Goal: Obtain resource: Download file/media

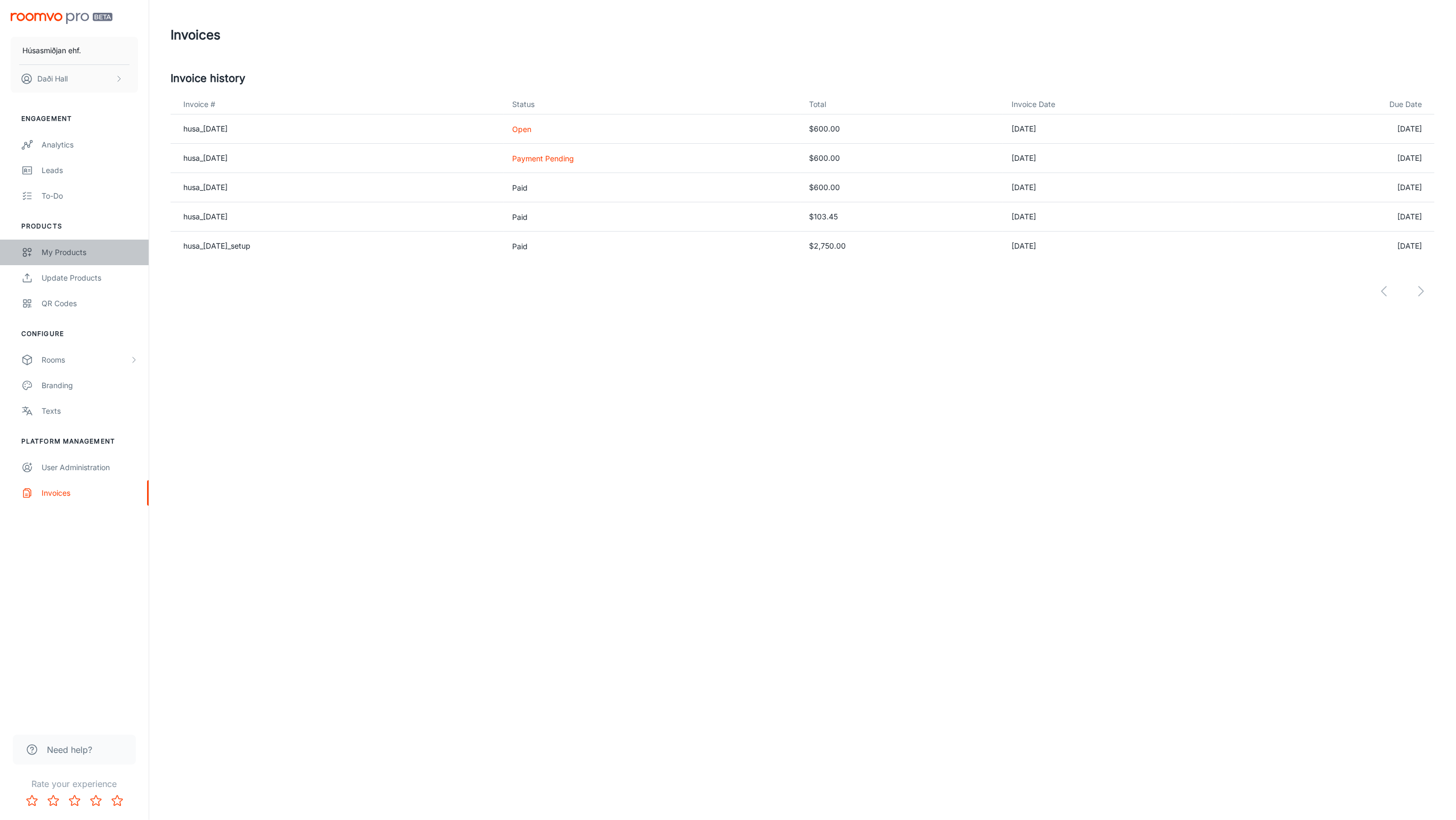
click at [95, 250] on div "My Products" at bounding box center [90, 253] width 96 height 12
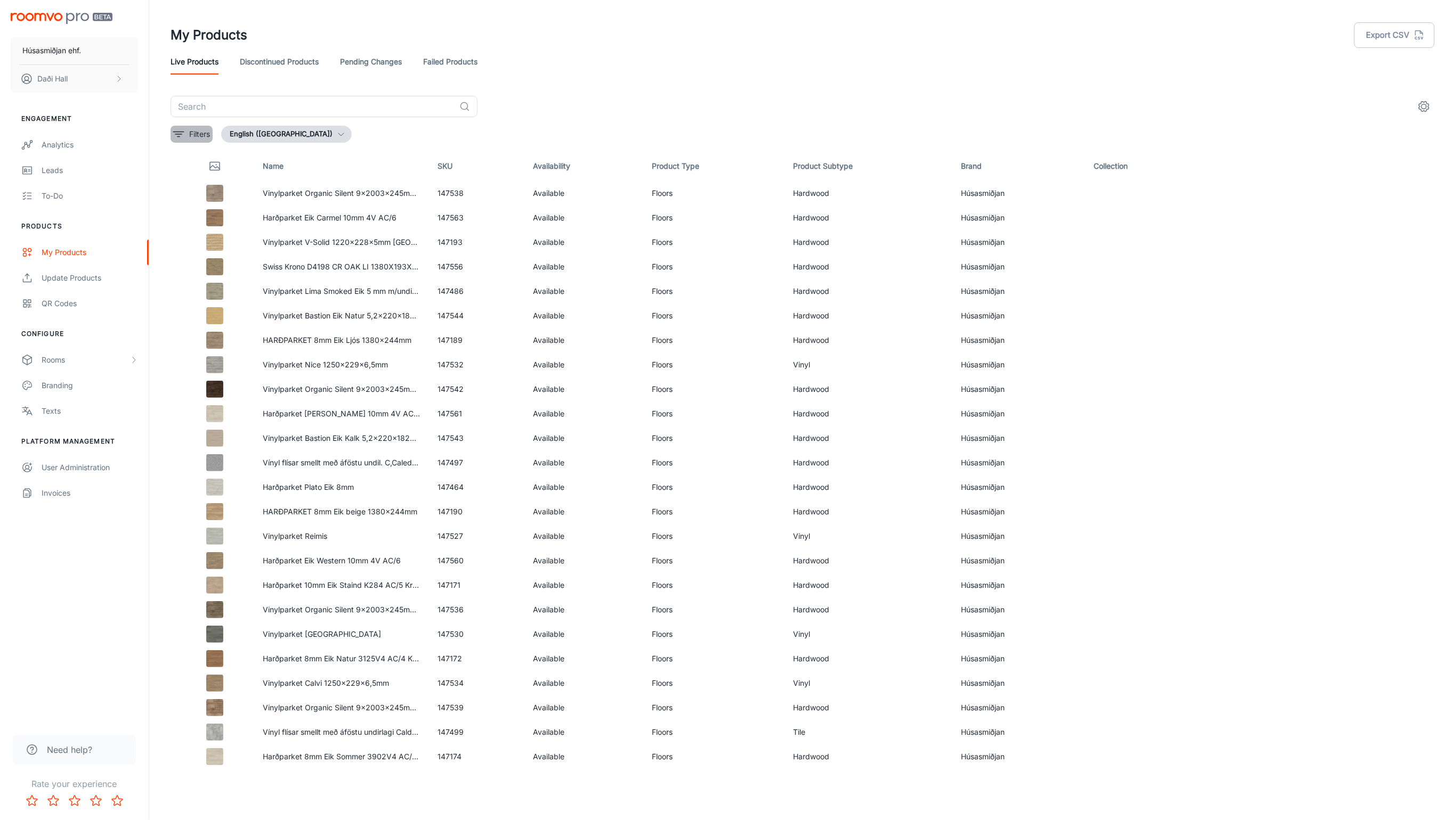
click at [191, 134] on p "Filters" at bounding box center [199, 134] width 21 height 12
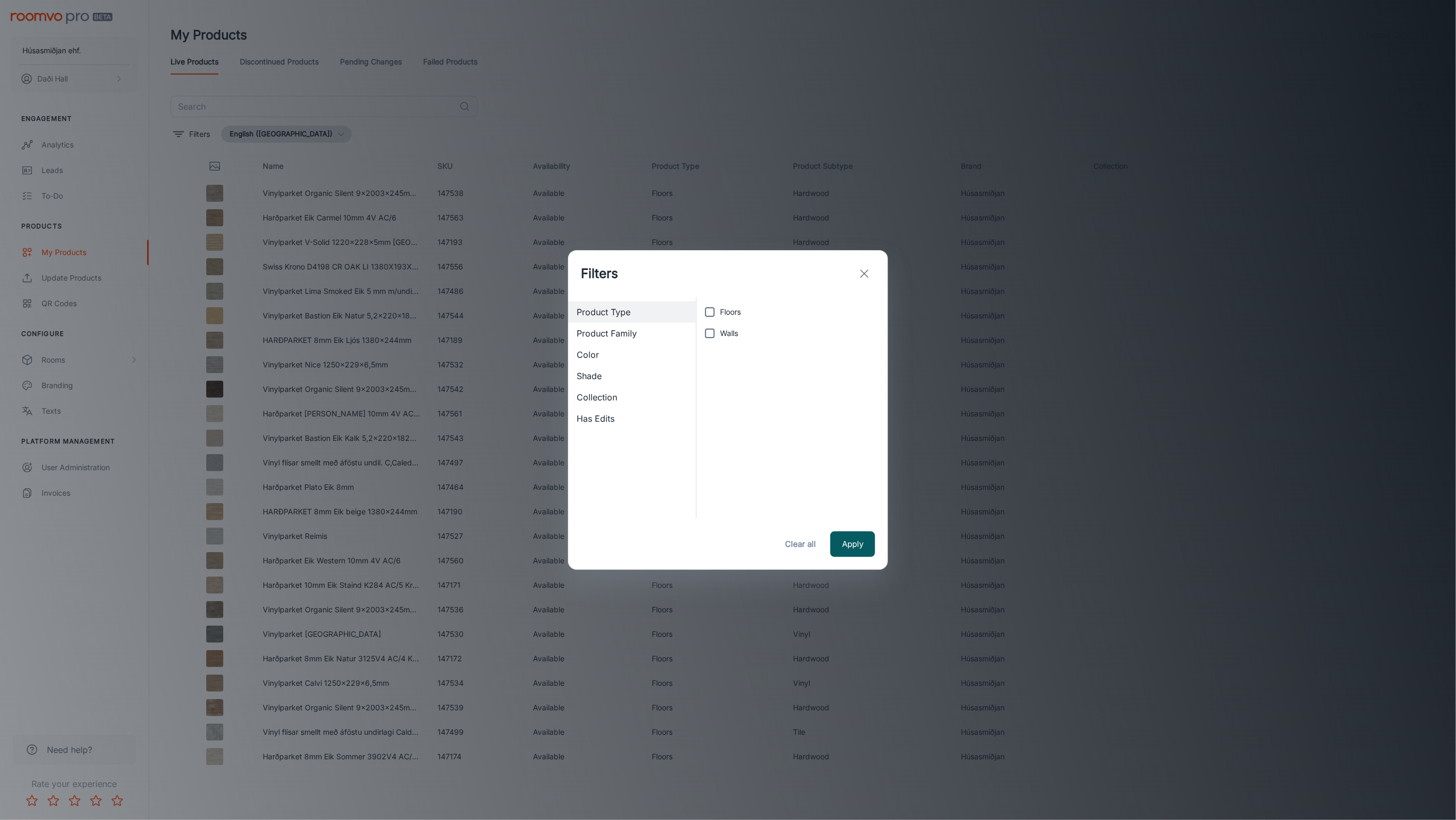
click at [710, 307] on input "Floors" at bounding box center [710, 312] width 22 height 22
checkbox input "true"
click at [858, 536] on button "Apply" at bounding box center [852, 544] width 44 height 26
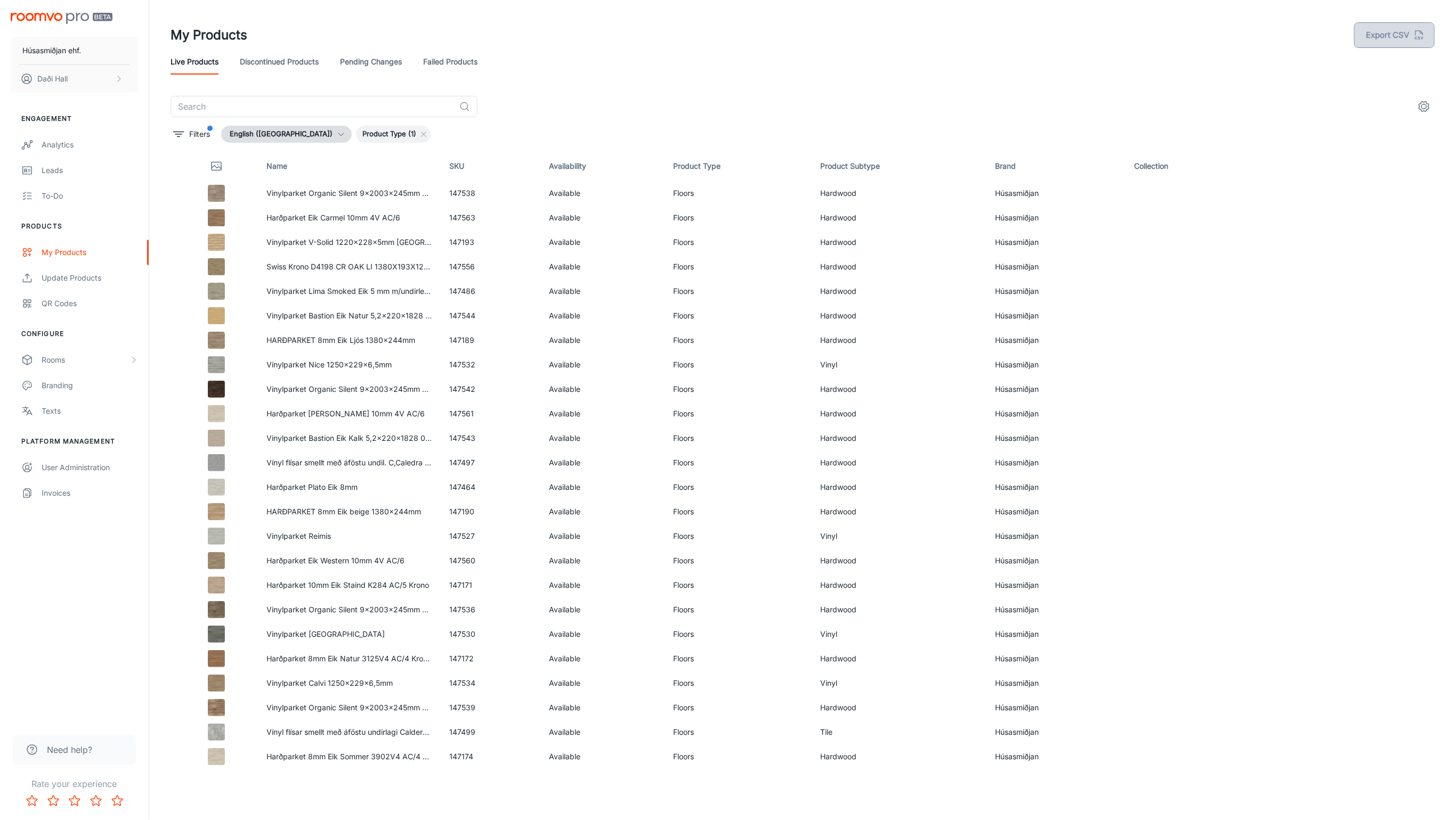
click at [1400, 35] on button "Export CSV" at bounding box center [1394, 35] width 81 height 26
click at [1408, 35] on button "Export CSV" at bounding box center [1394, 35] width 81 height 26
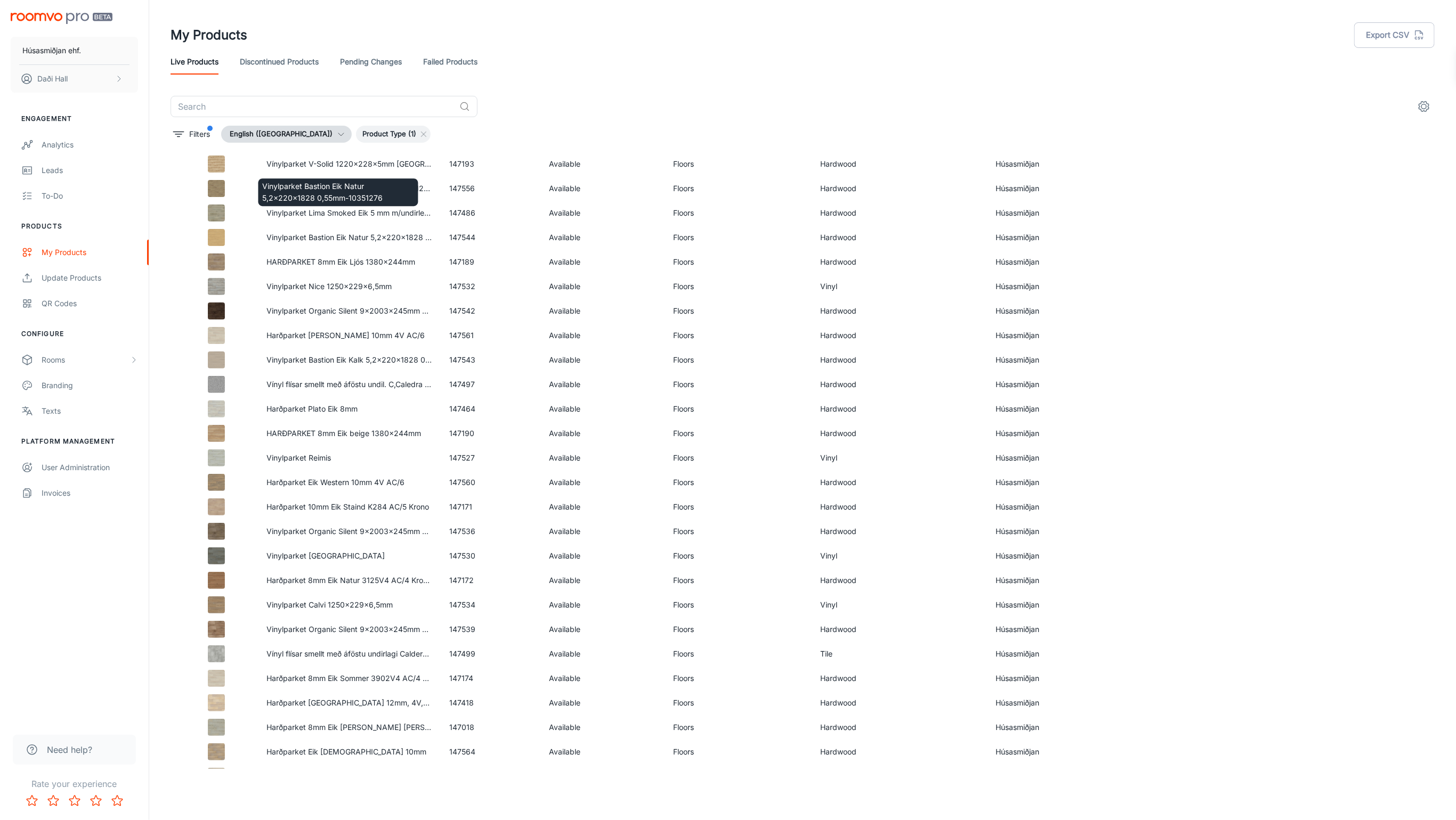
scroll to position [147, 0]
